Goal: Task Accomplishment & Management: Manage account settings

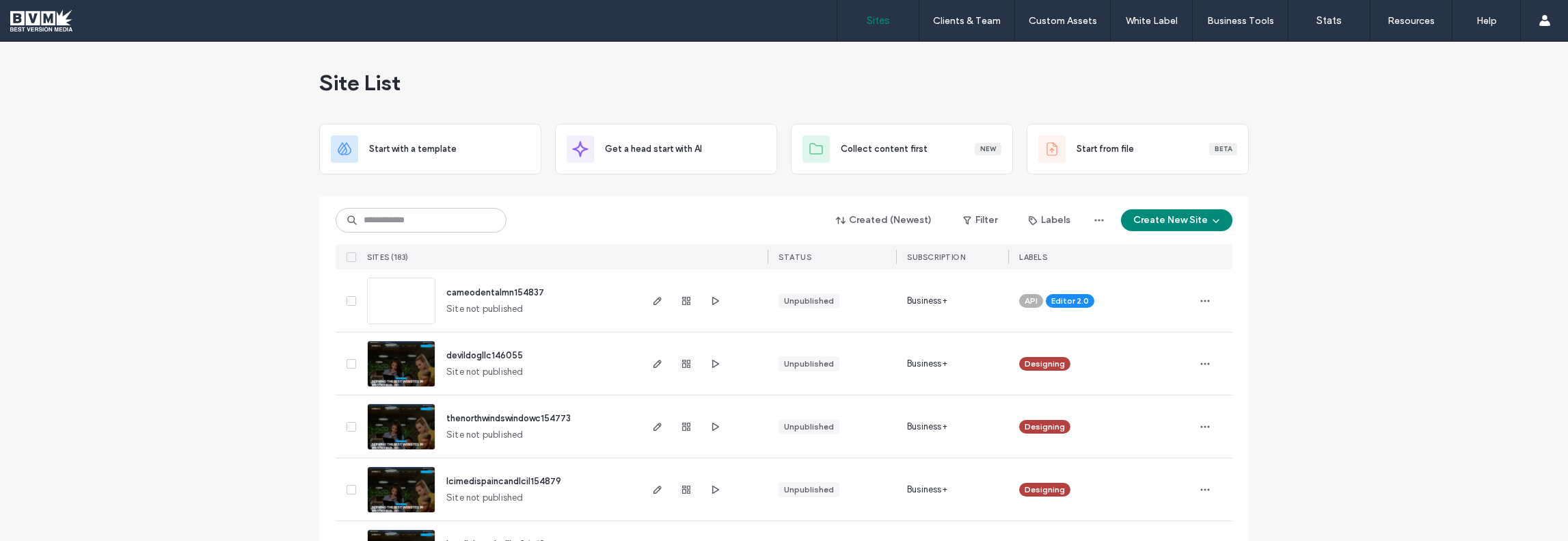
click at [1090, 302] on div "API Editor 2.0" at bounding box center [1101, 301] width 163 height 30
click at [1101, 288] on icon at bounding box center [1104, 291] width 7 height 7
click at [1042, 288] on span at bounding box center [1043, 291] width 10 height 10
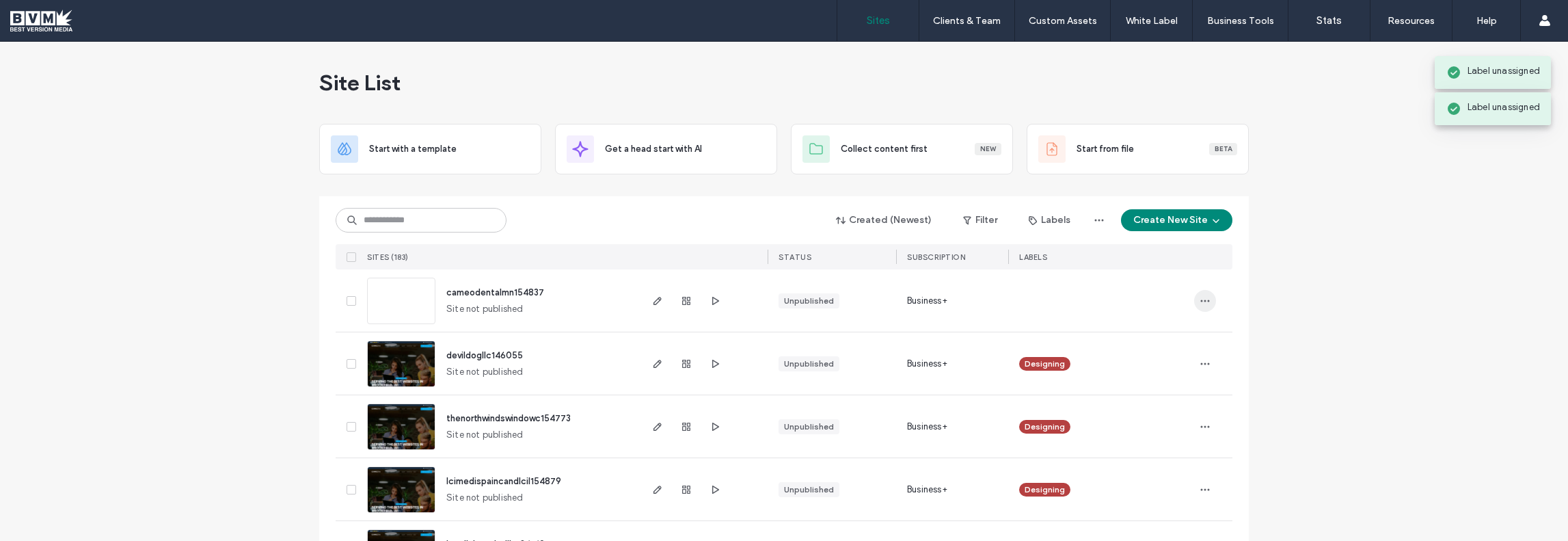
click at [1203, 303] on icon "button" at bounding box center [1206, 301] width 11 height 11
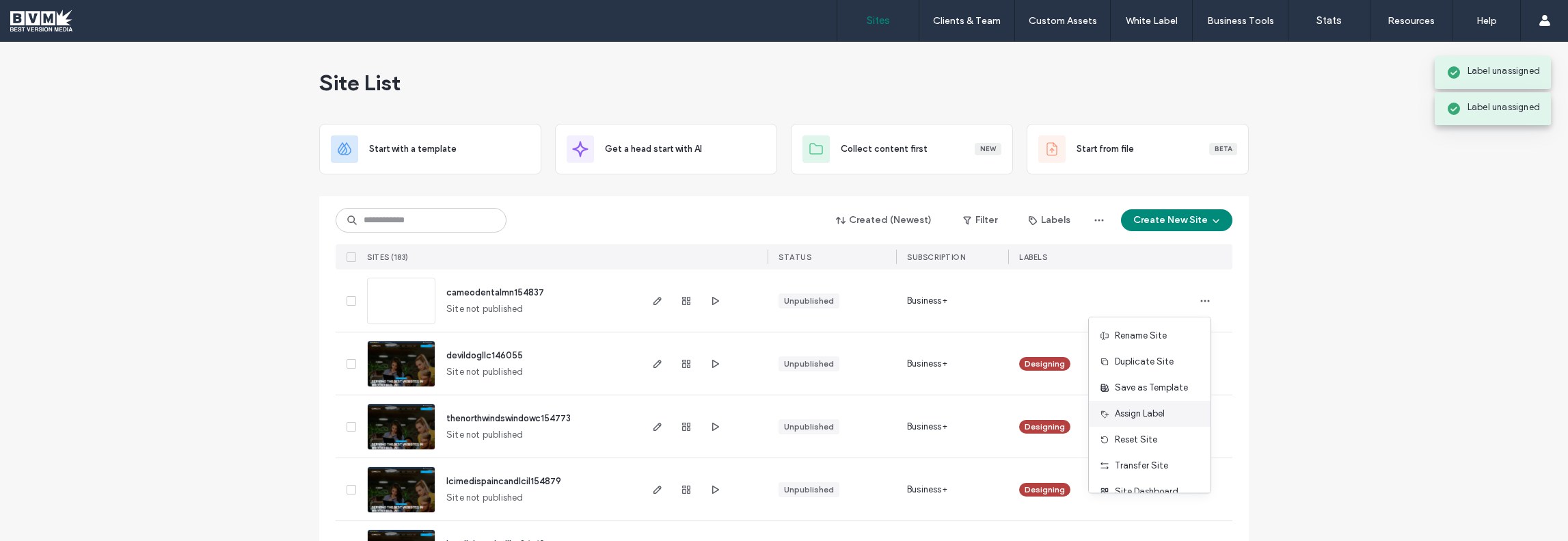
click at [1140, 417] on span "Assign Label" at bounding box center [1139, 414] width 49 height 14
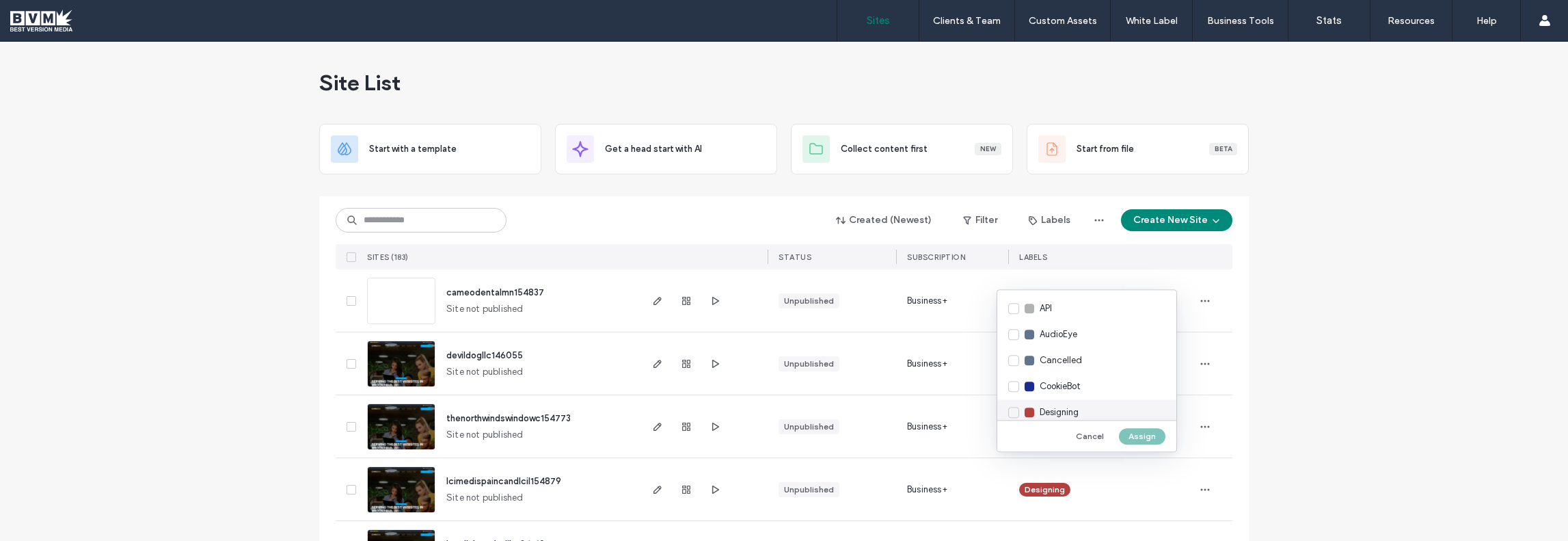
click at [1058, 411] on span "Designing" at bounding box center [1060, 412] width 39 height 14
click at [1152, 437] on button "Assign" at bounding box center [1142, 436] width 47 height 17
